Goal: Browse casually: Explore the website without a specific task or goal

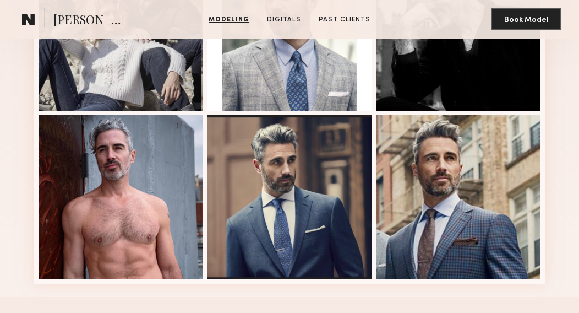
scroll to position [379, 0]
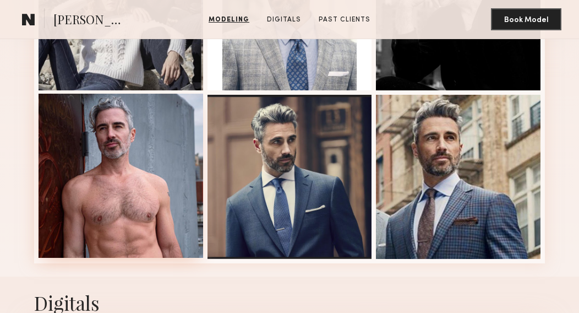
click at [139, 155] on div at bounding box center [121, 176] width 165 height 165
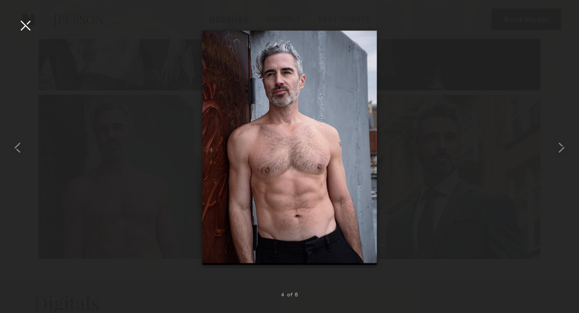
click at [19, 21] on div at bounding box center [26, 26] width 18 height 18
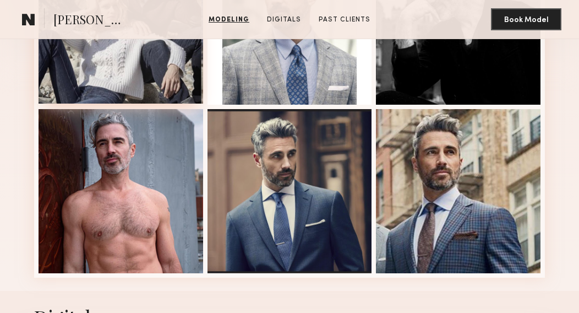
scroll to position [377, 0]
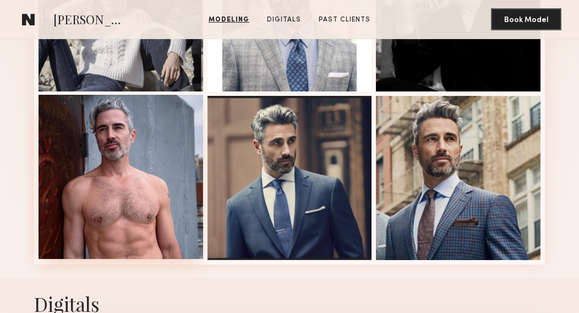
click at [114, 130] on div at bounding box center [121, 177] width 165 height 165
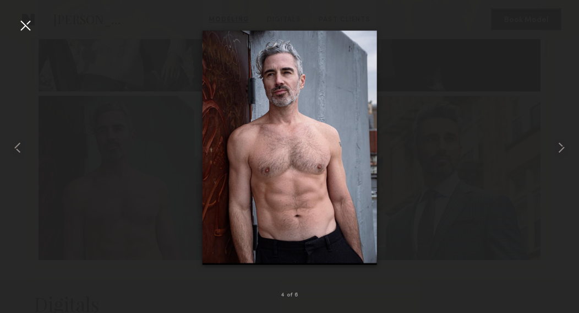
click at [29, 30] on div at bounding box center [26, 26] width 18 height 18
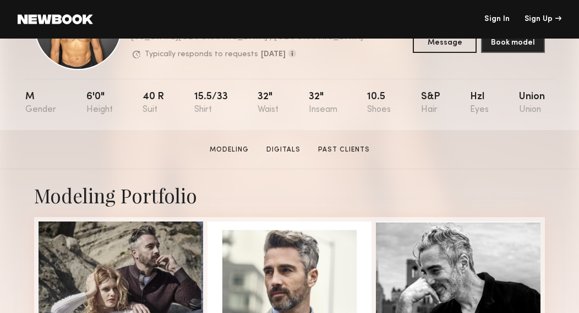
scroll to position [0, 0]
